Goal: Complete application form

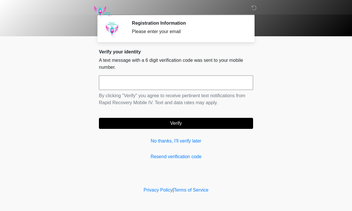
click at [112, 76] on input "text" at bounding box center [176, 83] width 154 height 15
type input "******"
click at [176, 118] on button "Verify" at bounding box center [176, 123] width 154 height 11
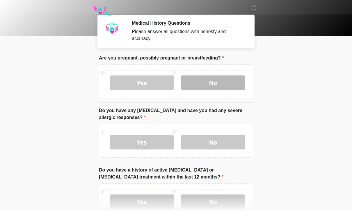
click at [221, 78] on label "No" at bounding box center [213, 83] width 64 height 15
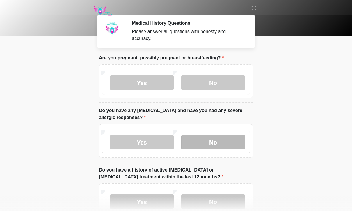
click at [209, 138] on label "No" at bounding box center [213, 142] width 64 height 15
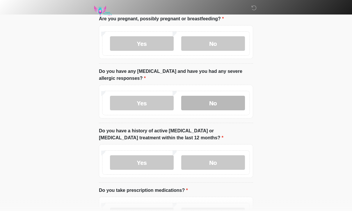
scroll to position [41, 0]
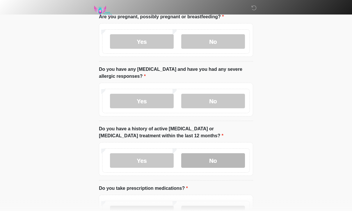
click at [218, 159] on label "No" at bounding box center [213, 161] width 64 height 15
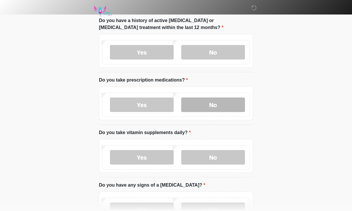
click at [228, 104] on label "No" at bounding box center [213, 105] width 64 height 15
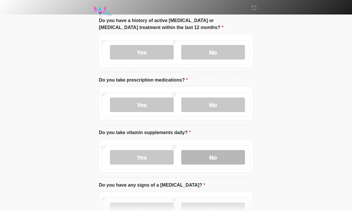
click at [213, 156] on label "No" at bounding box center [213, 157] width 64 height 15
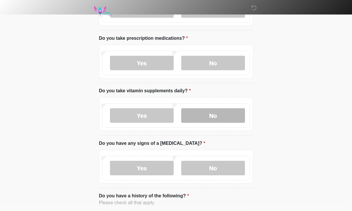
scroll to position [192, 0]
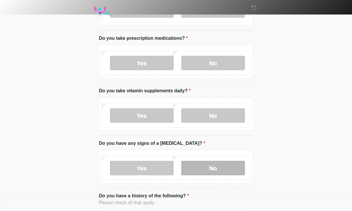
click at [213, 165] on label "No" at bounding box center [213, 168] width 64 height 15
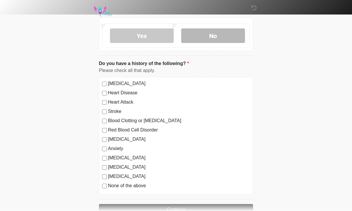
scroll to position [329, 0]
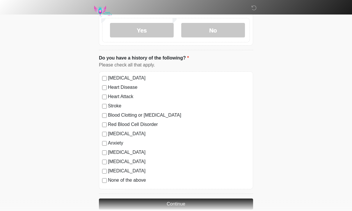
click at [142, 177] on label "None of the above" at bounding box center [179, 180] width 142 height 7
click at [121, 170] on label "[MEDICAL_DATA]" at bounding box center [179, 171] width 142 height 7
click at [135, 177] on label "None of the above" at bounding box center [179, 180] width 142 height 7
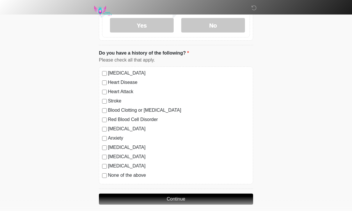
scroll to position [338, 0]
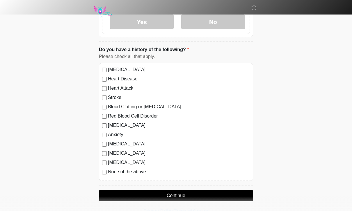
click at [128, 160] on label "[MEDICAL_DATA]" at bounding box center [179, 162] width 142 height 7
click at [137, 171] on label "None of the above" at bounding box center [179, 172] width 142 height 7
click at [184, 194] on button "Continue" at bounding box center [176, 195] width 154 height 11
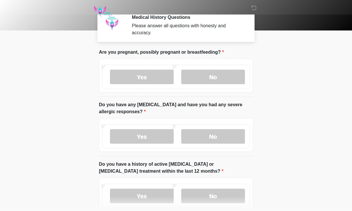
scroll to position [0, 0]
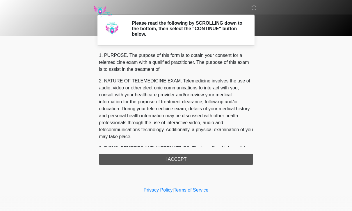
click at [193, 156] on div "1. PURPOSE. The purpose of this form is to obtain your consent for a telemedici…" at bounding box center [176, 108] width 154 height 113
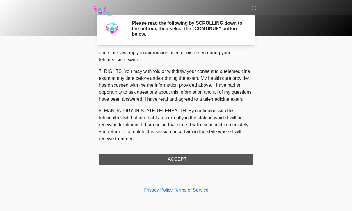
click at [181, 162] on div "1. PURPOSE. The purpose of this form is to obtain your consent for a telemedici…" at bounding box center [176, 108] width 154 height 113
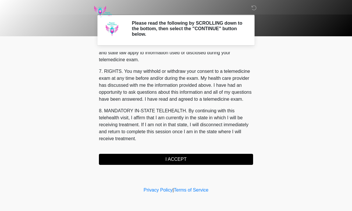
scroll to position [249, 0]
click at [181, 159] on button "I ACCEPT" at bounding box center [176, 159] width 154 height 11
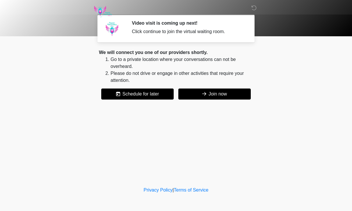
click at [226, 92] on button "Join now" at bounding box center [214, 94] width 72 height 11
